Goal: Task Accomplishment & Management: Complete application form

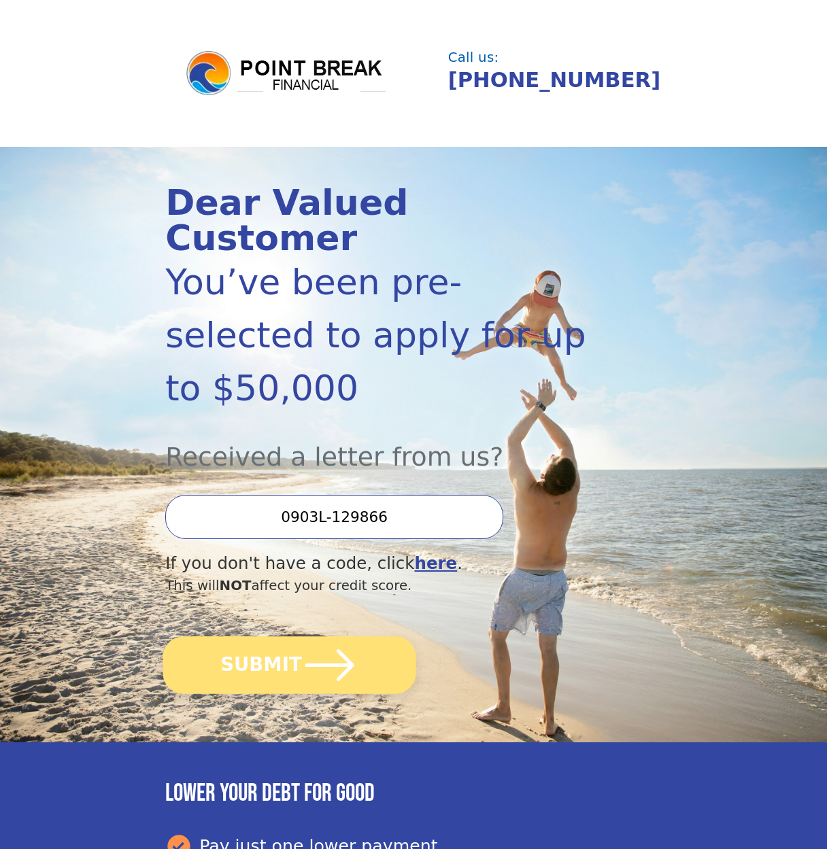
click at [330, 637] on icon "submit" at bounding box center [330, 665] width 56 height 56
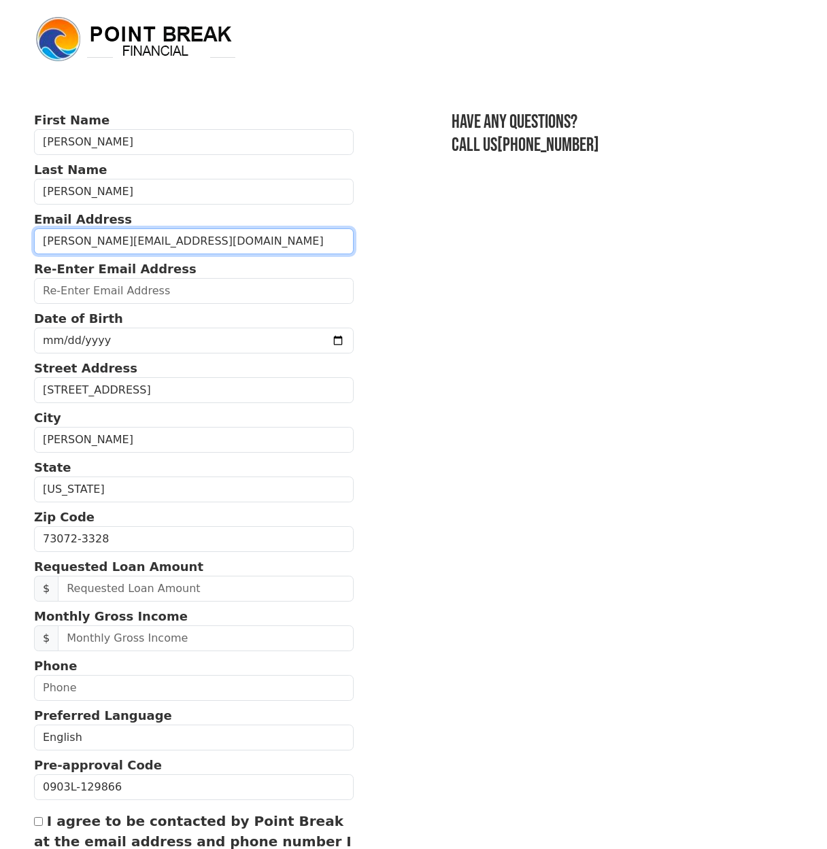
type input "latisha.c.bullis81@gmail.com"
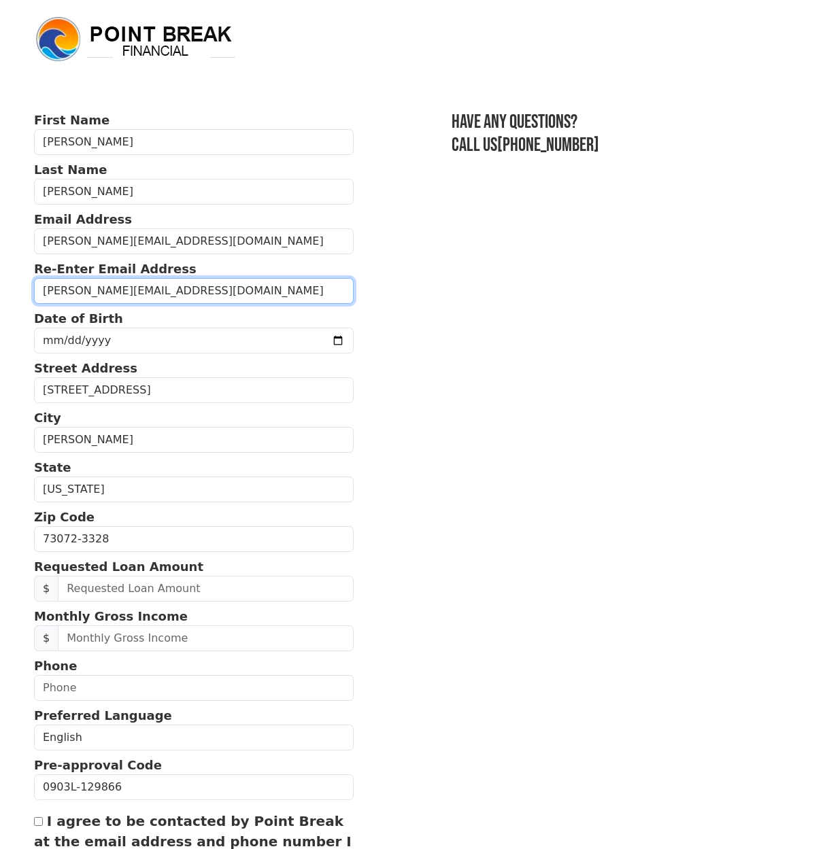
type input "latisha.c.bullis81@gmail.com"
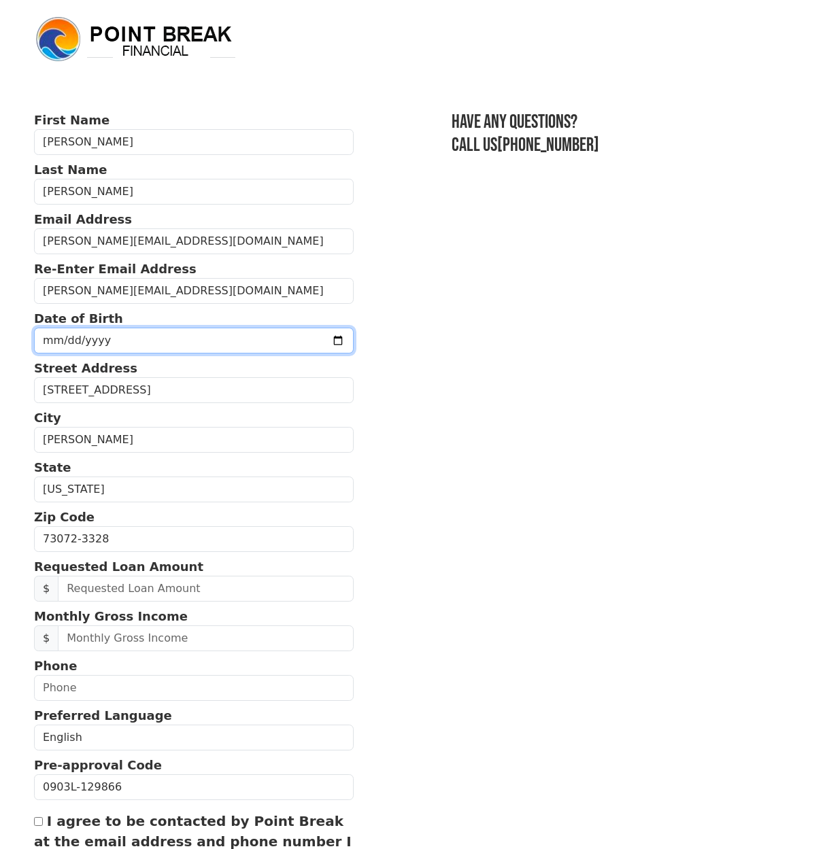
click at [40, 338] on input "date" at bounding box center [193, 341] width 319 height 26
type input "1981-11-25"
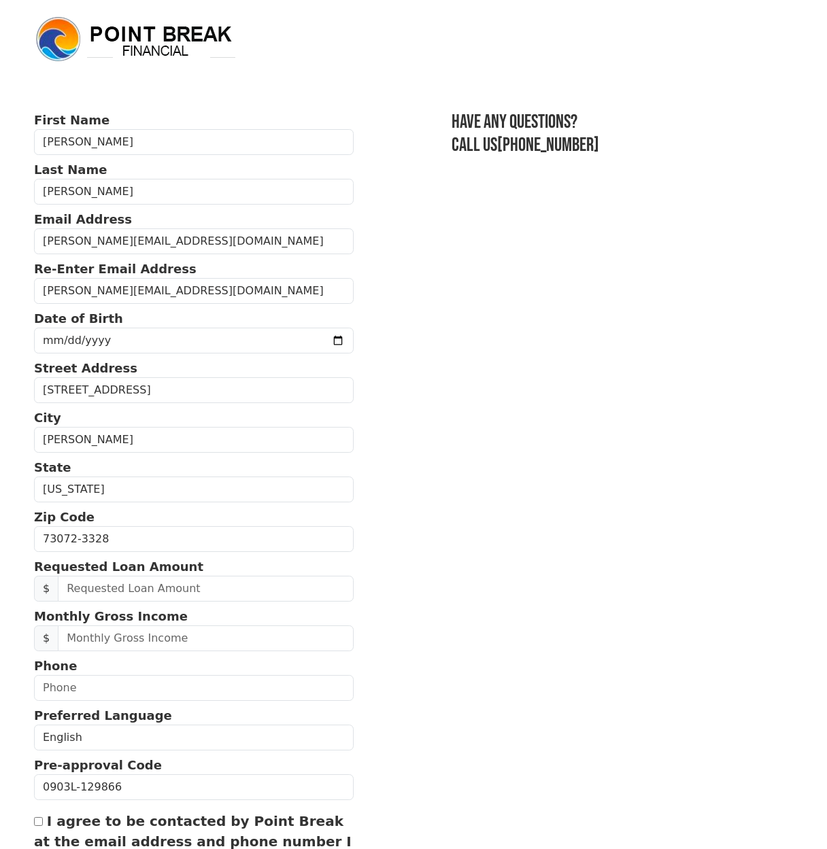
click at [437, 383] on section "First Name Latisha Last Name Bullis Email Address latisha.c.bullis81@gmail.com …" at bounding box center [413, 539] width 759 height 857
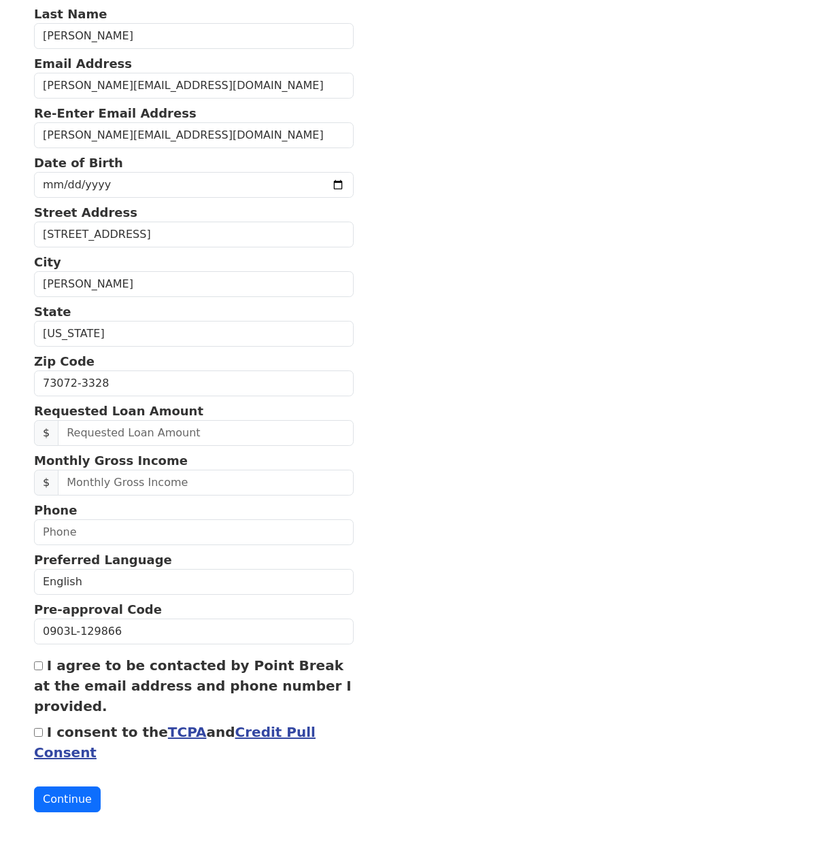
scroll to position [156, 0]
click at [40, 670] on input "I agree to be contacted by Point Break at the email address and phone number I …" at bounding box center [38, 665] width 9 height 9
checkbox input "true"
click at [39, 733] on input "I consent to the TCPA and Credit Pull Consent" at bounding box center [38, 732] width 9 height 9
checkbox input "true"
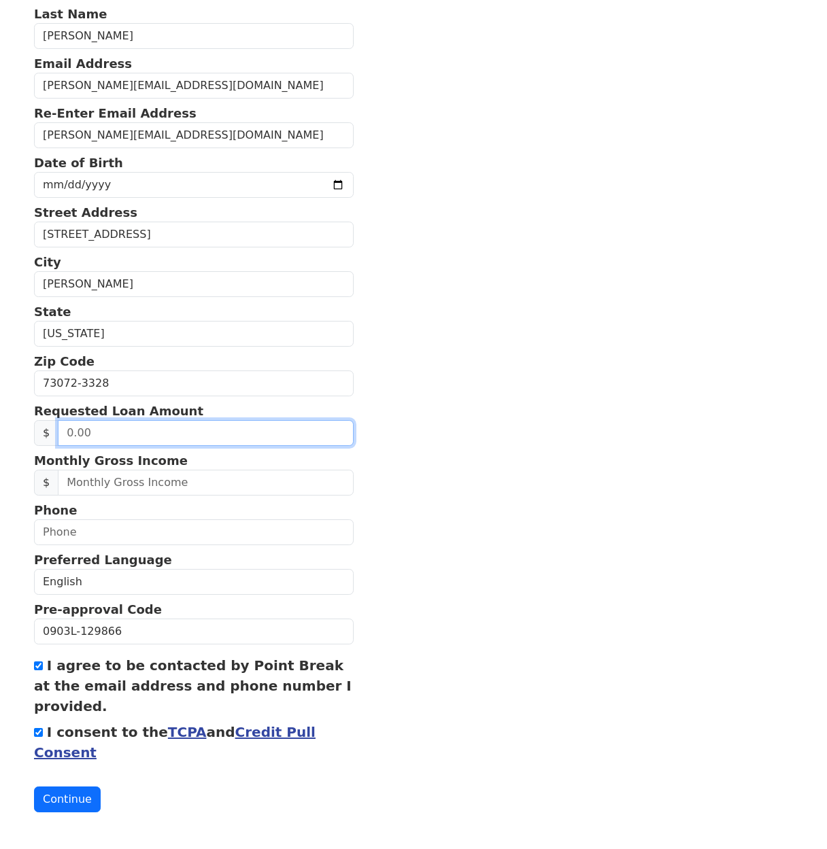
click at [144, 432] on input "text" at bounding box center [205, 433] width 295 height 26
click at [118, 433] on input "text" at bounding box center [205, 433] width 295 height 26
type input "20,000.00"
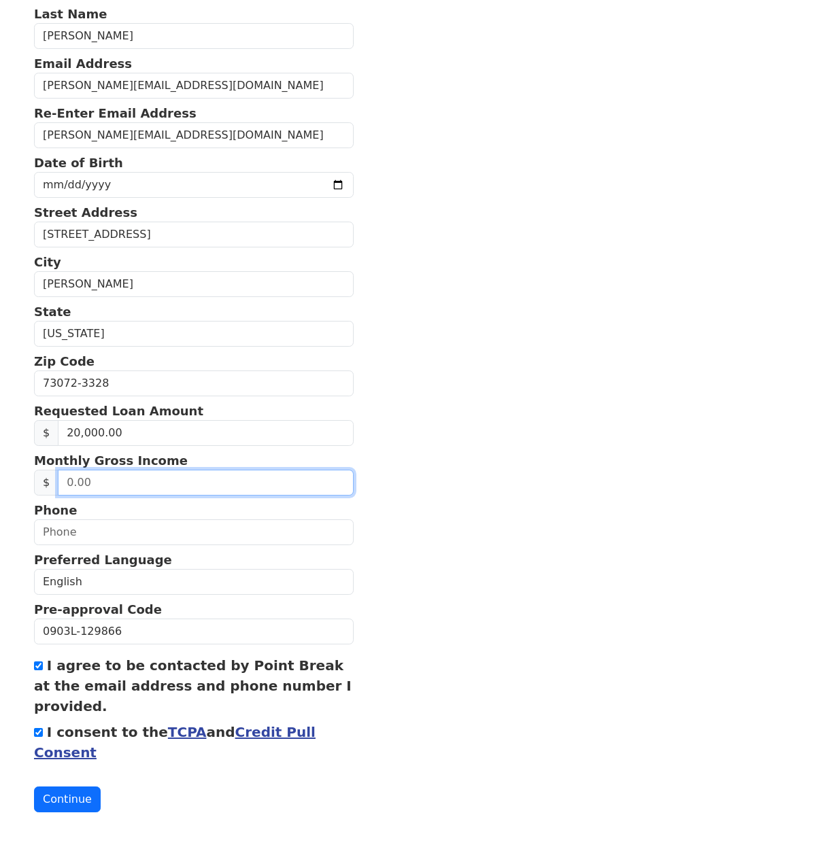
click at [126, 481] on input "text" at bounding box center [205, 483] width 295 height 26
type input "9,819.00"
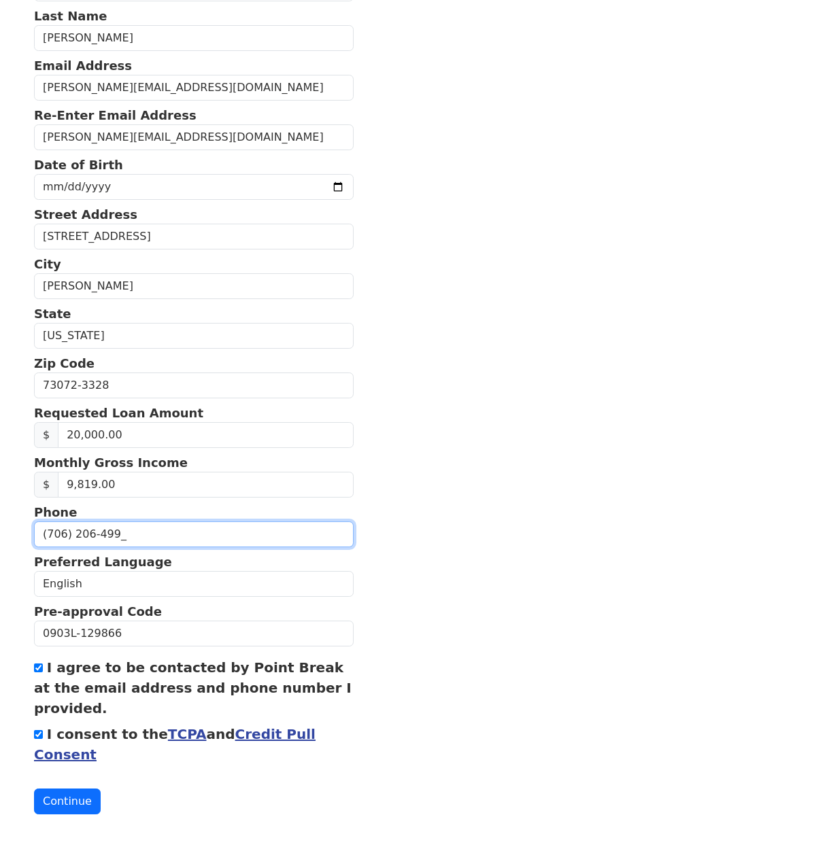
type input "(706) 206-4992"
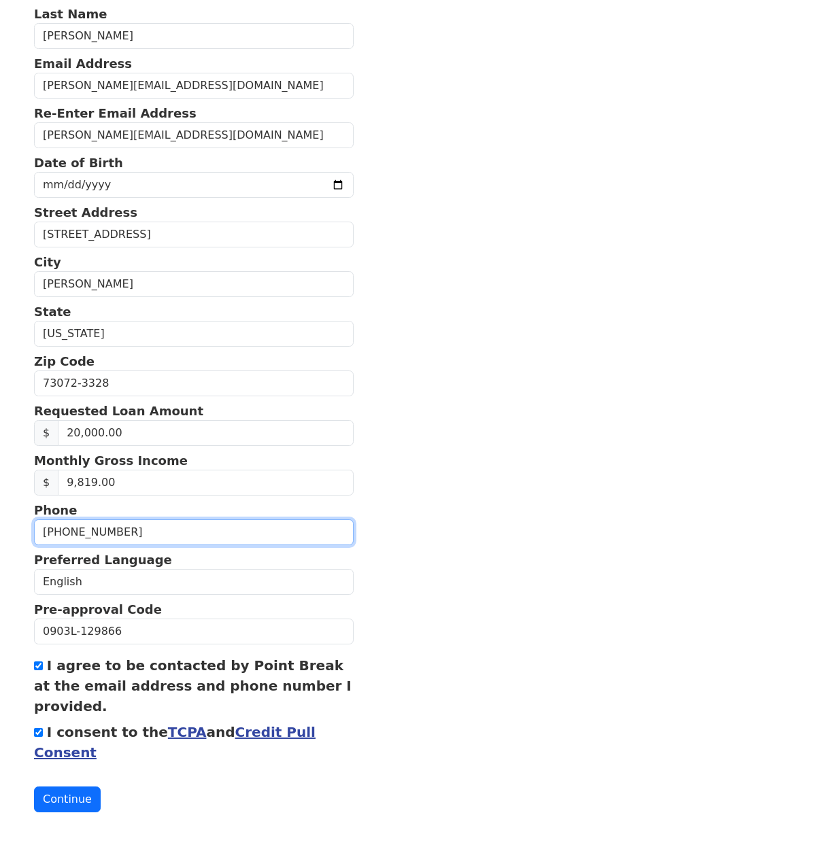
scroll to position [156, 0]
click at [41, 792] on button "Continue" at bounding box center [67, 799] width 67 height 26
